Goal: Feedback & Contribution: Contribute content

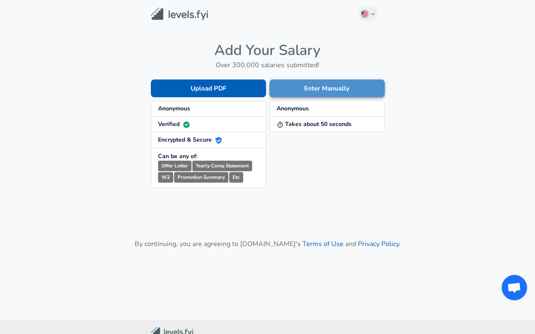
click at [300, 86] on button "Enter Manually" at bounding box center [326, 89] width 115 height 18
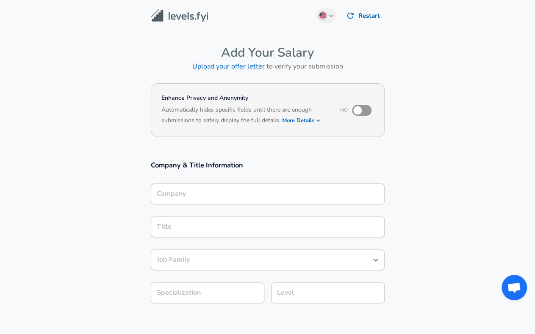
click at [365, 111] on input "checkbox" at bounding box center [357, 110] width 48 height 16
checkbox input "true"
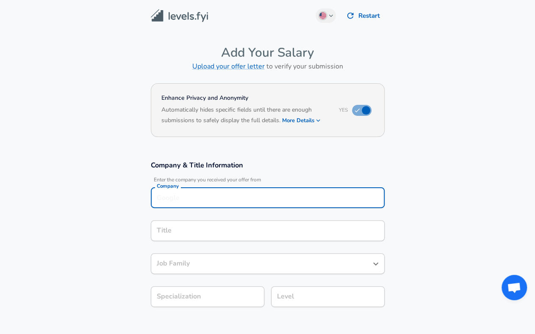
scroll to position [8, 0]
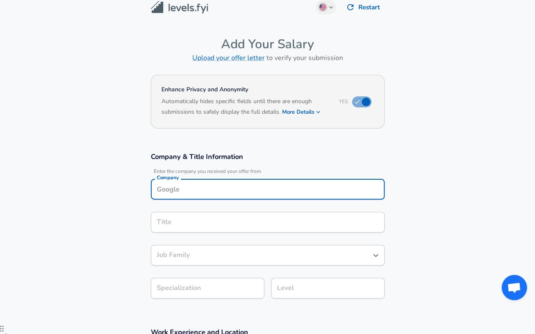
click at [207, 199] on div "Company" at bounding box center [268, 189] width 234 height 21
type input "Amazon"
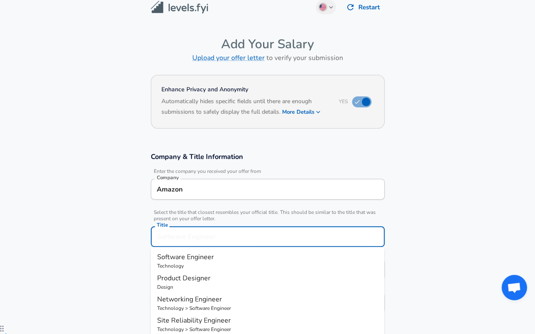
scroll to position [25, 0]
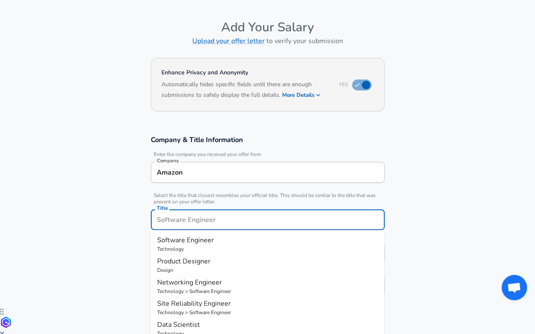
click at [186, 227] on div "Title" at bounding box center [268, 220] width 234 height 21
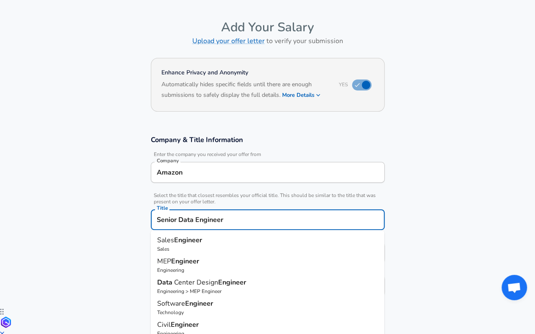
type input "Senior Data Engineer"
click at [451, 203] on section "Company & Title Information Enter the company you received your offer from Comp…" at bounding box center [267, 220] width 535 height 190
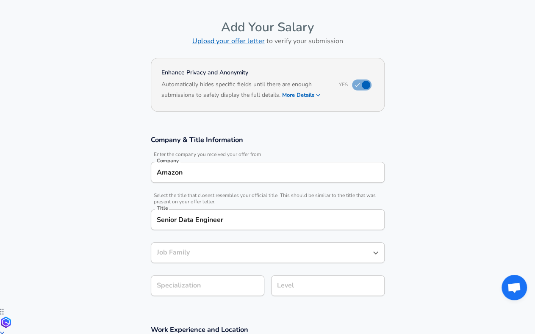
scroll to position [42, 0]
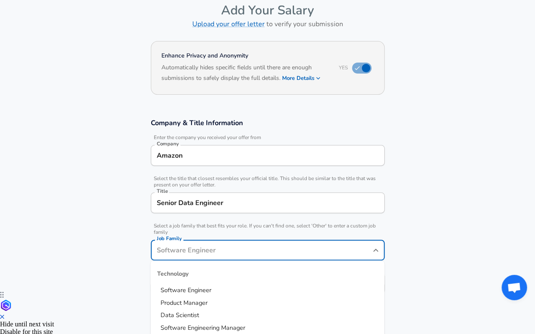
click at [200, 255] on input "Job Family" at bounding box center [261, 250] width 213 height 13
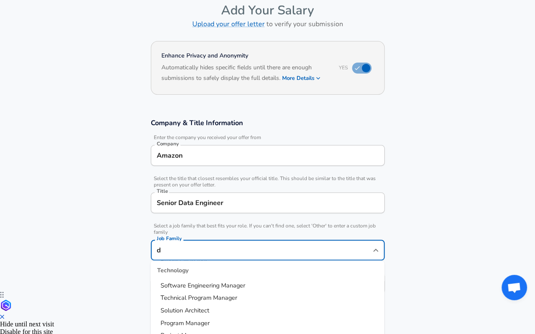
scroll to position [0, 0]
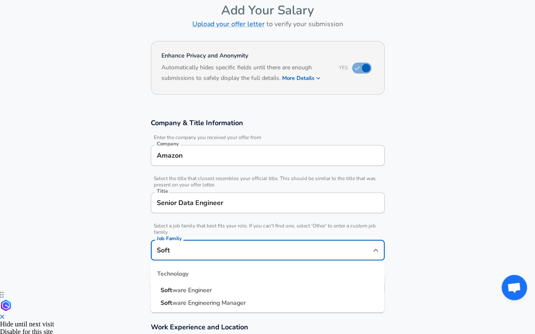
click at [206, 290] on span "ware Engineer" at bounding box center [191, 290] width 39 height 8
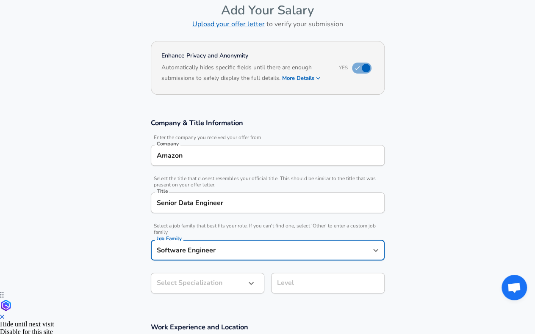
type input "Software Engineer"
click at [216, 284] on body "English ([GEOGRAPHIC_DATA]) Change Restart Add Your Salary Upload your offer le…" at bounding box center [267, 125] width 535 height 334
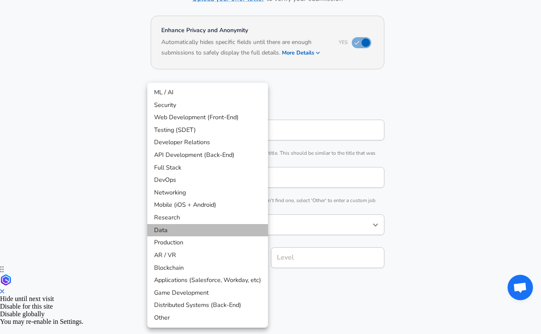
click at [203, 227] on li "Data" at bounding box center [207, 230] width 121 height 13
type input "Data"
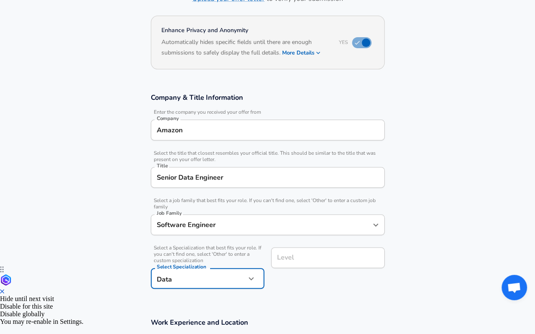
click at [343, 257] on input "Level" at bounding box center [328, 257] width 106 height 13
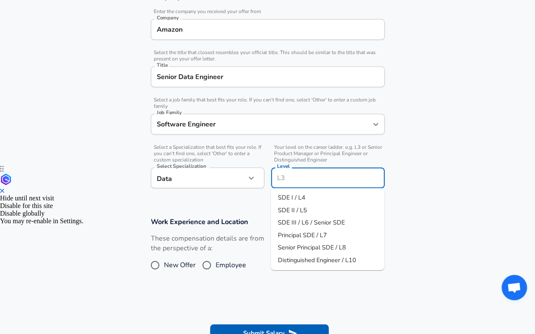
scroll to position [169, 0]
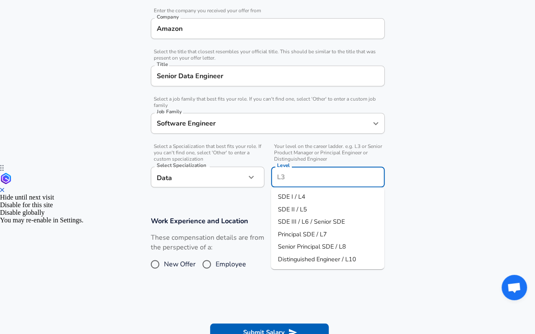
click at [312, 221] on span "SDE III / L6 / Senior SDE" at bounding box center [310, 222] width 67 height 8
type input "SDE III / L6 / Senior SDE"
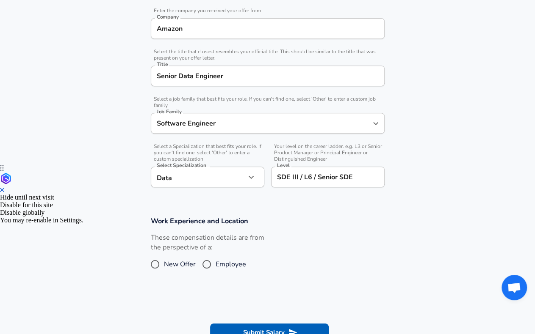
click at [315, 216] on h3 "Work Experience and Location" at bounding box center [268, 221] width 234 height 10
click at [256, 125] on input "Software Engineer" at bounding box center [261, 123] width 213 height 13
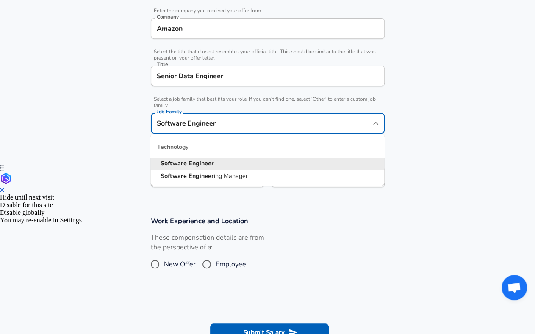
click at [256, 125] on input "Software Engineer" at bounding box center [261, 123] width 213 height 13
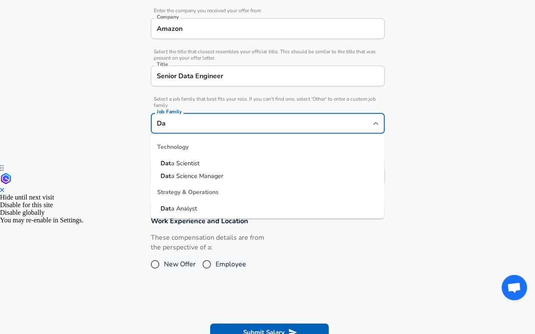
type input "D"
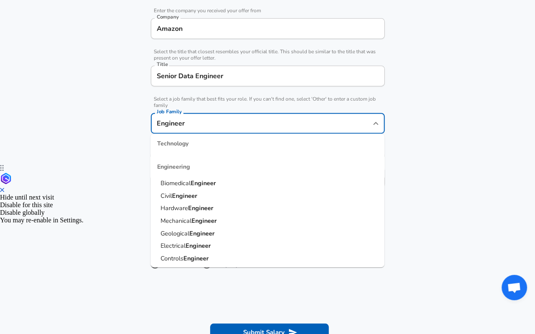
scroll to position [0, 0]
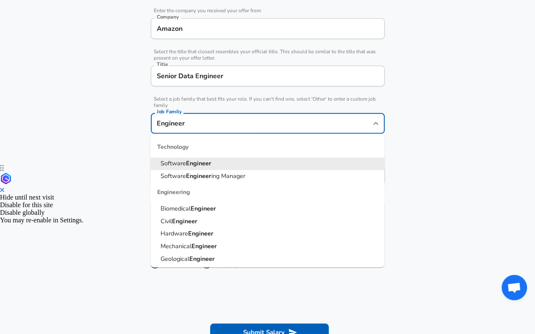
click at [210, 164] on strong "Engineer" at bounding box center [198, 163] width 25 height 8
type input "Software Engineer"
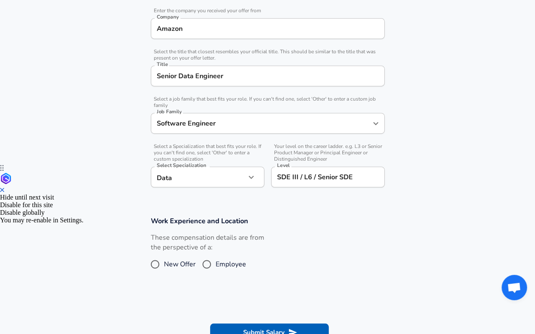
click at [404, 223] on section "Work Experience and Location These compensation details are from the perspectiv…" at bounding box center [267, 249] width 535 height 85
click at [221, 265] on span "Employee" at bounding box center [230, 265] width 30 height 10
click at [215, 265] on input "Employee" at bounding box center [207, 265] width 18 height 14
radio input "true"
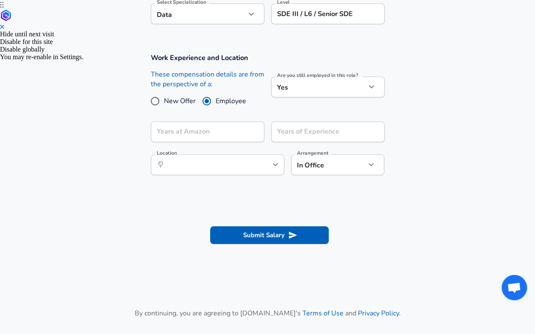
scroll to position [339, 0]
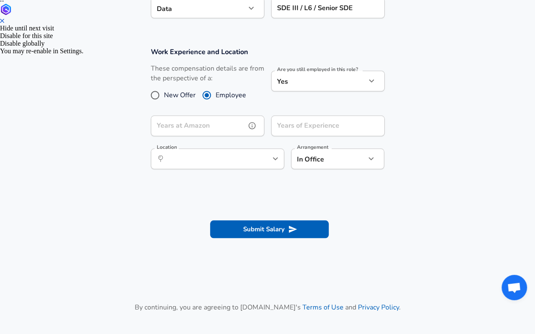
click at [196, 124] on input "Years at Amazon" at bounding box center [198, 126] width 95 height 21
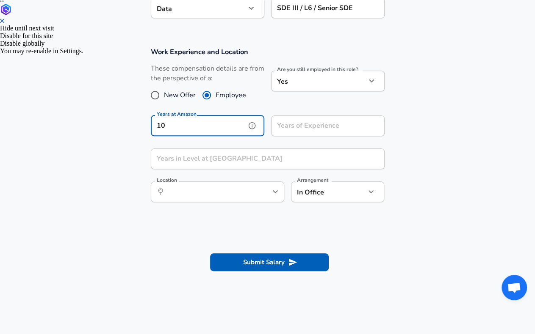
type input "10"
click at [339, 127] on input "Years of Experience" at bounding box center [318, 126] width 95 height 21
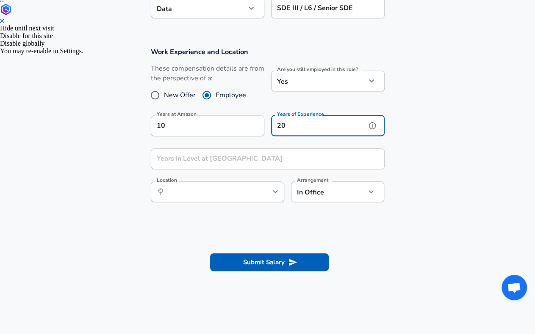
type input "20"
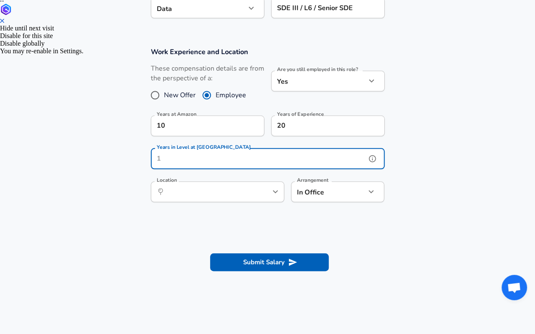
click at [244, 160] on input "Years in Level at [GEOGRAPHIC_DATA]" at bounding box center [258, 159] width 215 height 21
type input "7"
click at [141, 208] on section "Work Experience and Location These compensation details are from the perspectiv…" at bounding box center [267, 129] width 535 height 184
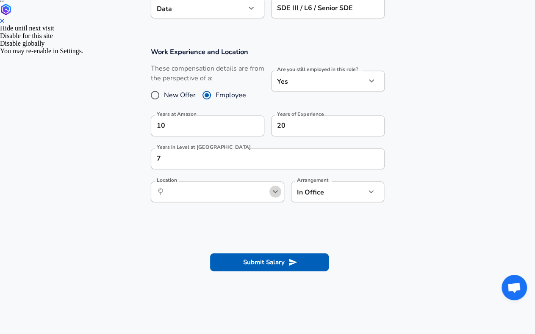
click at [275, 192] on icon "Open" at bounding box center [275, 192] width 5 height 3
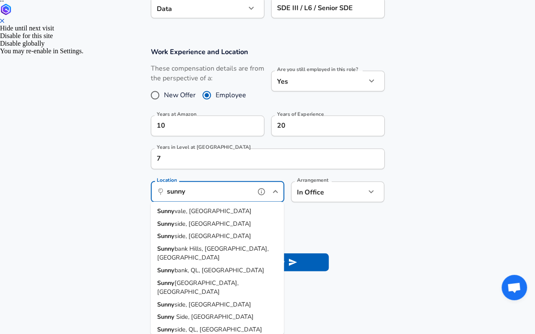
click at [224, 209] on li "Sunny vale, [GEOGRAPHIC_DATA]" at bounding box center [216, 211] width 133 height 13
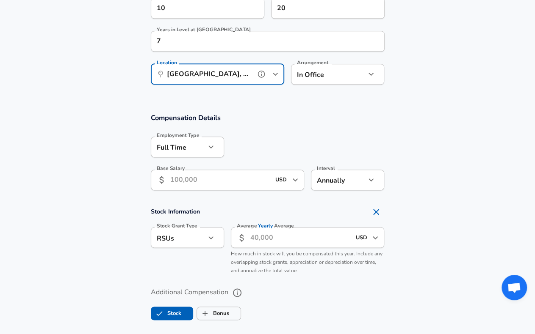
scroll to position [466, 0]
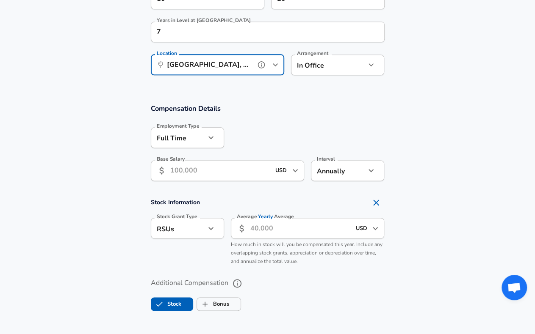
type input "[GEOGRAPHIC_DATA], [GEOGRAPHIC_DATA]"
click at [193, 175] on input "Base Salary" at bounding box center [220, 170] width 100 height 21
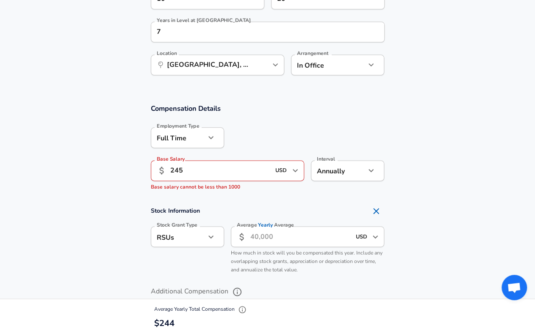
click at [265, 195] on section "Compensation Details Employment Type [DEMOGRAPHIC_DATA] full_time Employment Ty…" at bounding box center [267, 215] width 535 height 242
click at [225, 171] on input "245" at bounding box center [220, 170] width 100 height 21
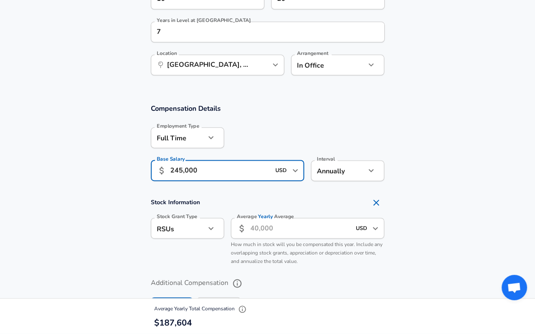
type input "245,000"
click at [409, 133] on section "Compensation Details Employment Type [DEMOGRAPHIC_DATA] full_time Employment Ty…" at bounding box center [267, 145] width 535 height 83
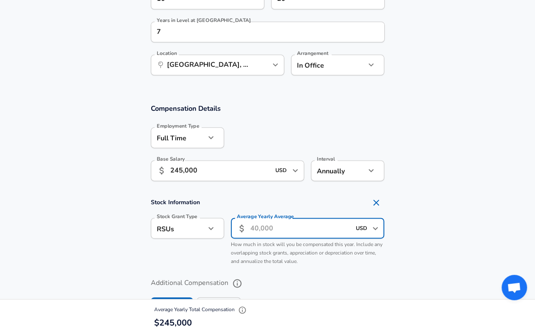
click at [265, 227] on input "Average Yearly Average" at bounding box center [300, 228] width 100 height 21
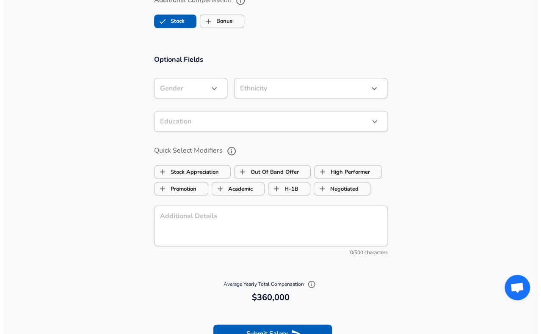
scroll to position [804, 0]
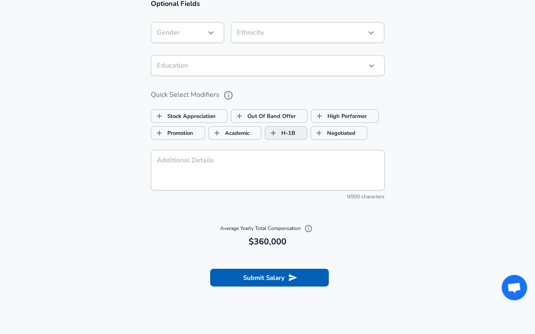
type input "115,000"
click at [284, 133] on label "H-1B" at bounding box center [280, 133] width 30 height 16
checkbox input "true"
click at [305, 279] on button "Submit Salary" at bounding box center [269, 278] width 119 height 18
